Goal: Information Seeking & Learning: Find specific fact

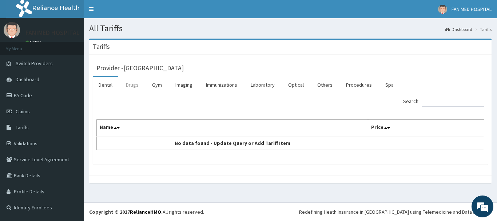
click at [133, 85] on link "Drugs" at bounding box center [132, 84] width 24 height 15
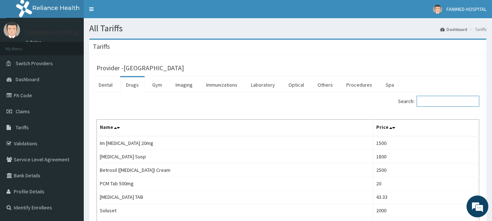
click at [453, 100] on input "Search:" at bounding box center [447, 101] width 63 height 11
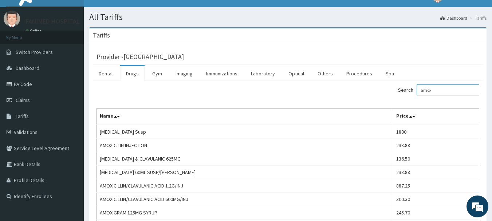
scroll to position [2, 0]
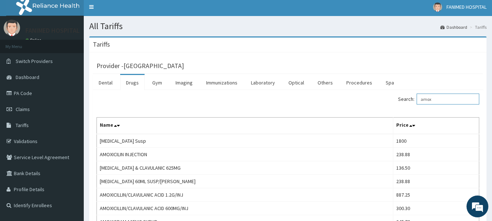
click at [446, 100] on input "amox" at bounding box center [447, 99] width 63 height 11
type input "a"
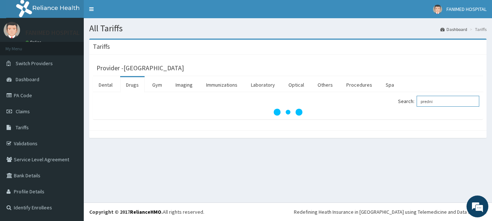
scroll to position [0, 0]
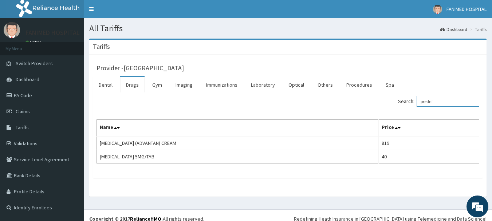
type input "predni"
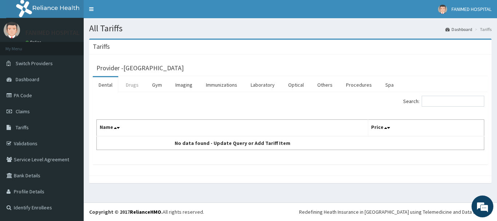
click at [130, 82] on link "Drugs" at bounding box center [132, 84] width 24 height 15
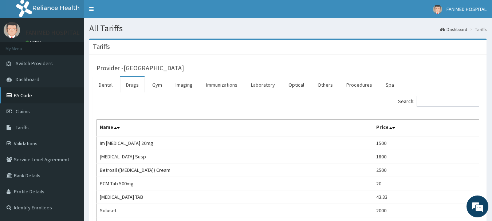
click at [23, 93] on link "PA Code" at bounding box center [42, 95] width 84 height 16
